Goal: Task Accomplishment & Management: Use online tool/utility

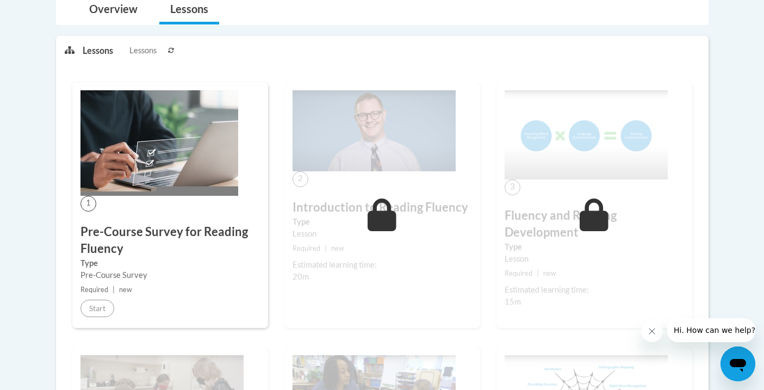
scroll to position [253, 0]
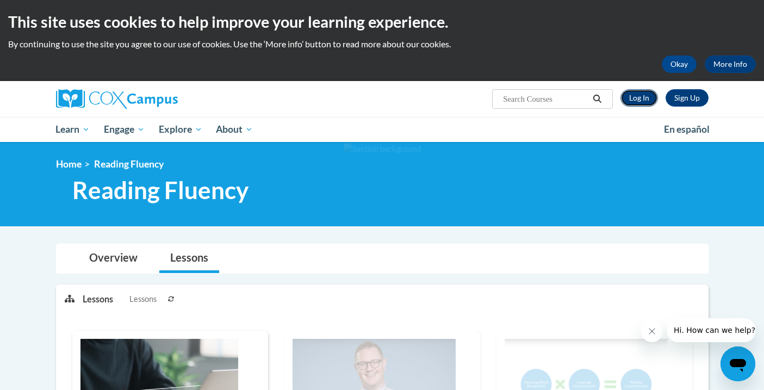
click at [641, 102] on link "Log In" at bounding box center [639, 97] width 38 height 17
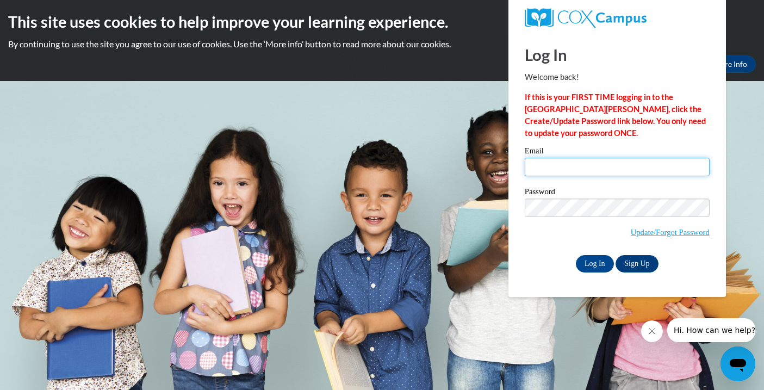
click at [581, 163] on input "Email" at bounding box center [617, 167] width 185 height 18
type input "isilva3@ivytech.edu"
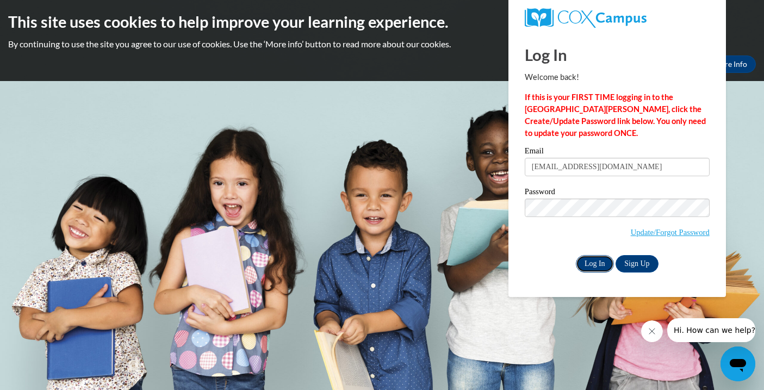
click at [591, 263] on input "Log In" at bounding box center [595, 263] width 38 height 17
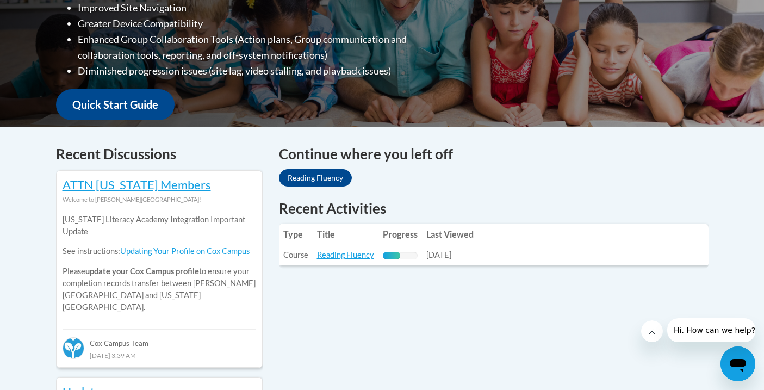
scroll to position [338, 0]
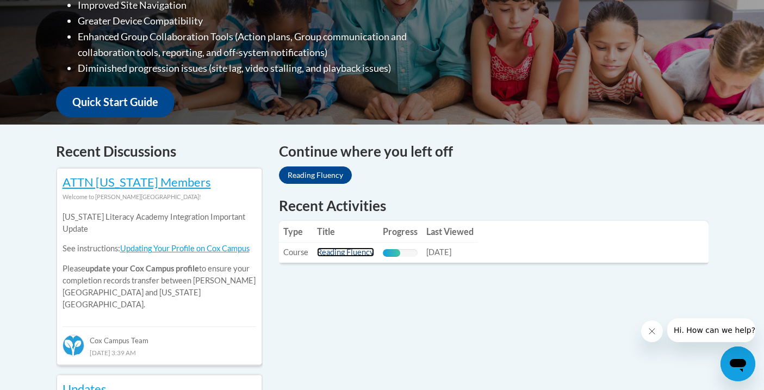
click at [352, 252] on link "Reading Fluency" at bounding box center [345, 251] width 57 height 9
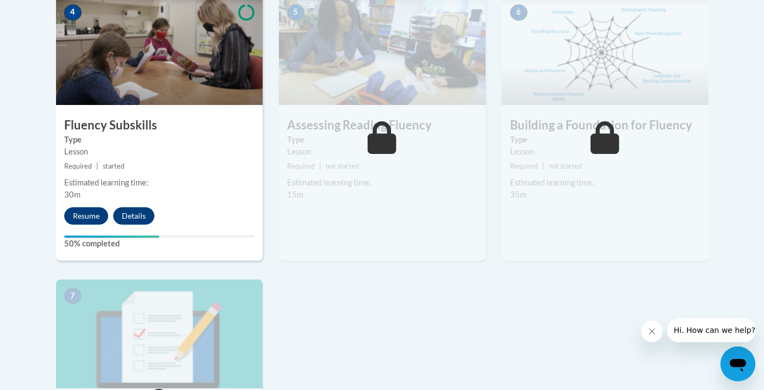
scroll to position [685, 0]
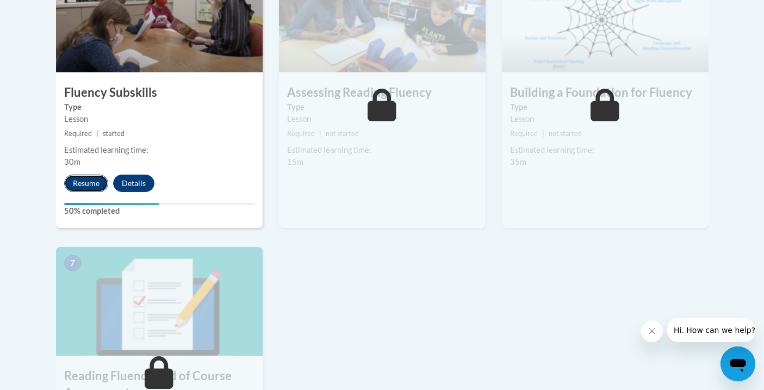
click at [91, 182] on button "Resume" at bounding box center [86, 182] width 44 height 17
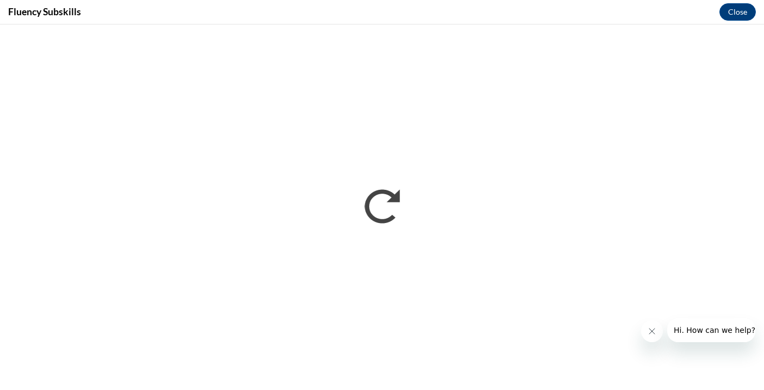
scroll to position [0, 0]
click at [738, 10] on button "Close" at bounding box center [737, 11] width 36 height 17
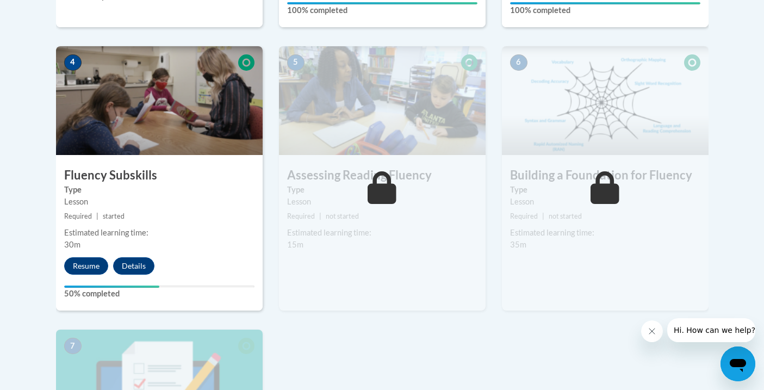
scroll to position [620, 0]
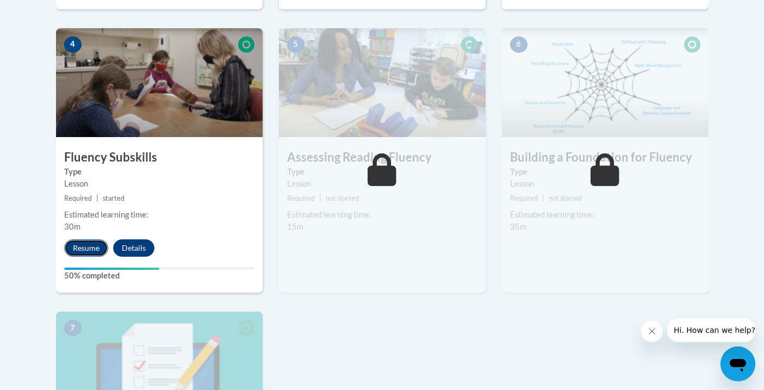
click at [83, 247] on button "Resume" at bounding box center [86, 247] width 44 height 17
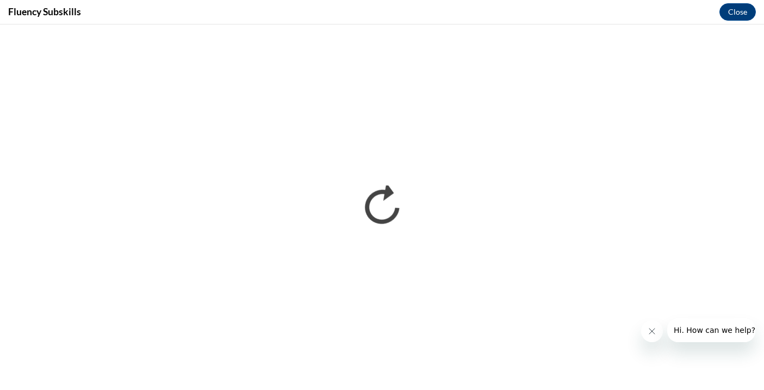
scroll to position [0, 0]
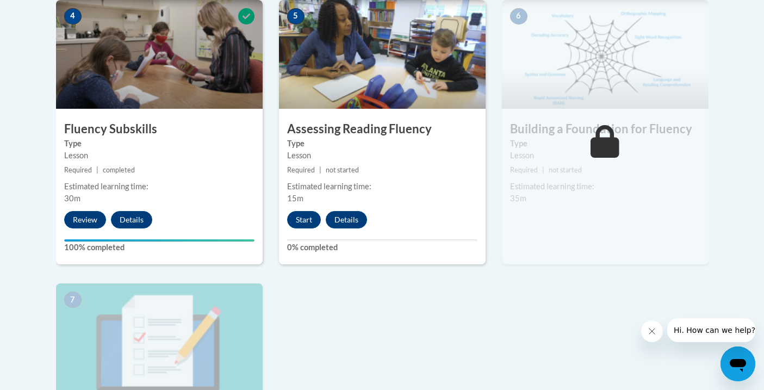
scroll to position [658, 0]
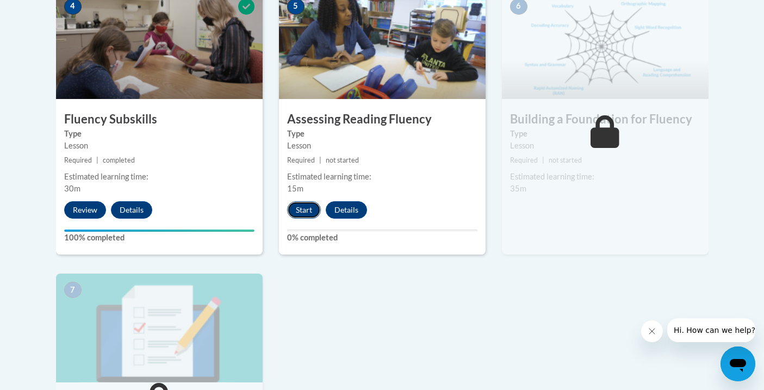
click at [302, 209] on button "Start" at bounding box center [304, 209] width 34 height 17
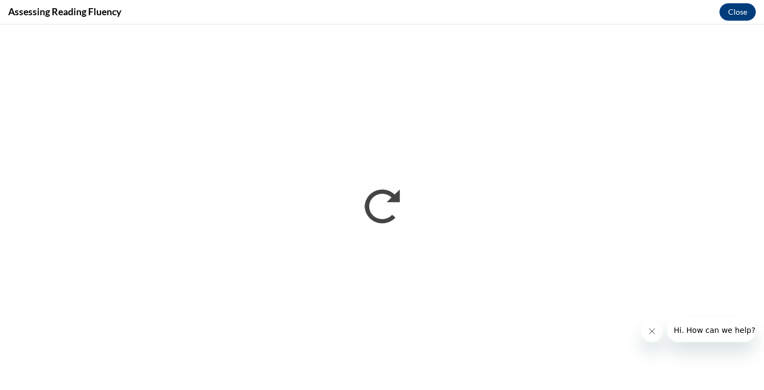
scroll to position [0, 0]
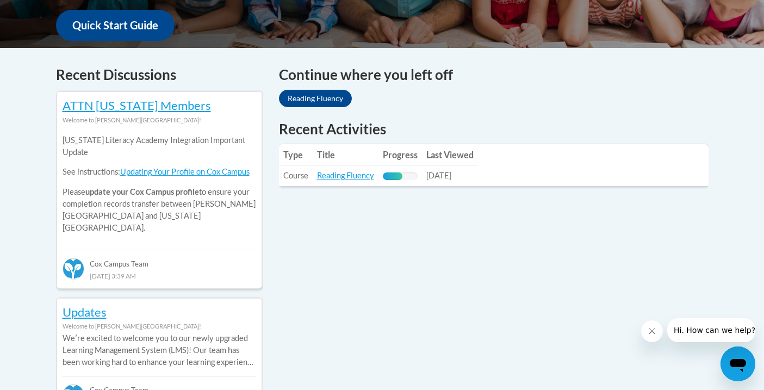
scroll to position [373, 0]
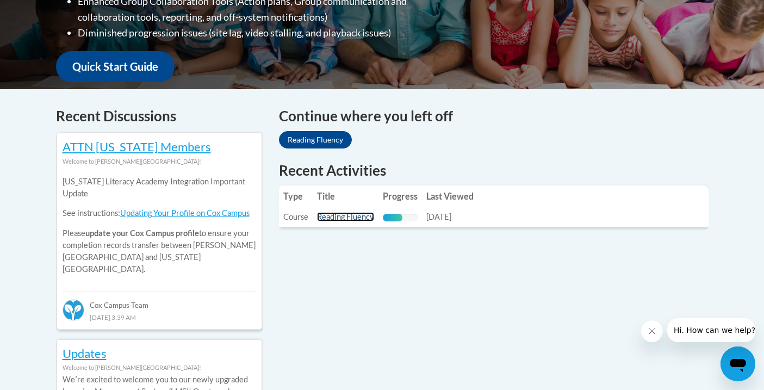
click at [349, 219] on link "Reading Fluency" at bounding box center [345, 216] width 57 height 9
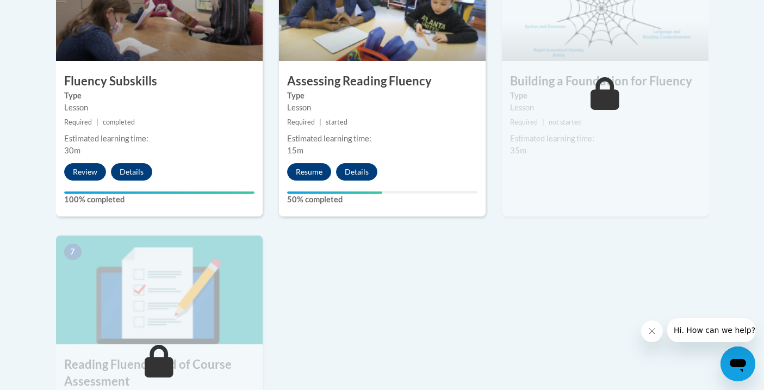
scroll to position [700, 0]
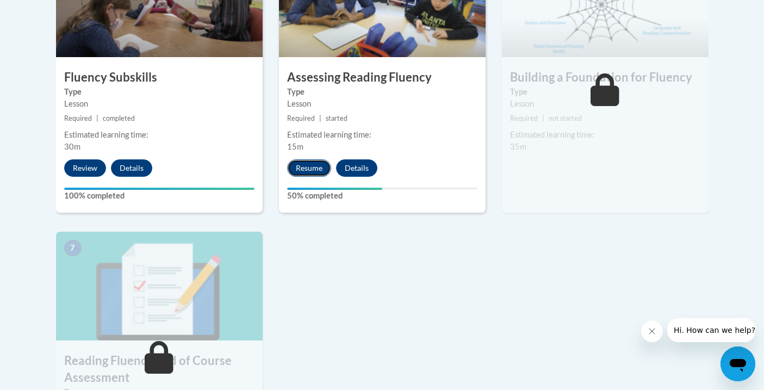
click at [314, 164] on button "Resume" at bounding box center [309, 167] width 44 height 17
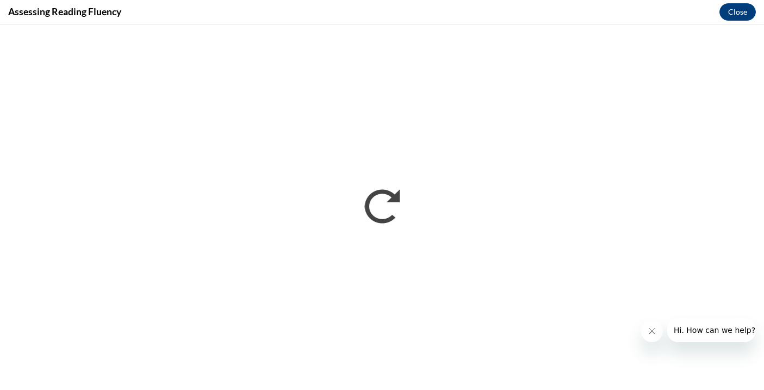
scroll to position [0, 0]
click at [739, 11] on button "Close" at bounding box center [737, 11] width 36 height 17
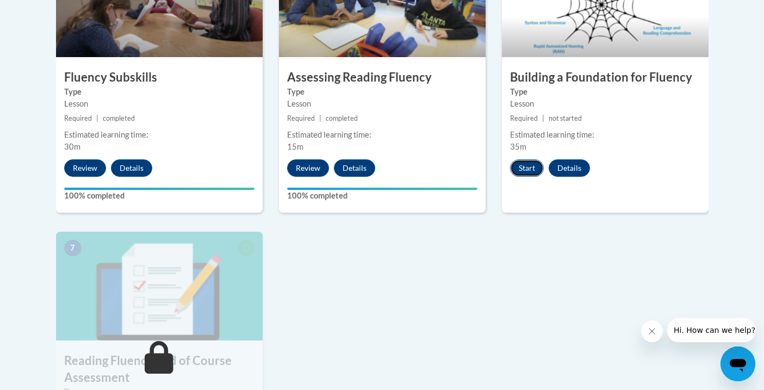
click at [522, 163] on button "Start" at bounding box center [527, 167] width 34 height 17
